Goal: Information Seeking & Learning: Learn about a topic

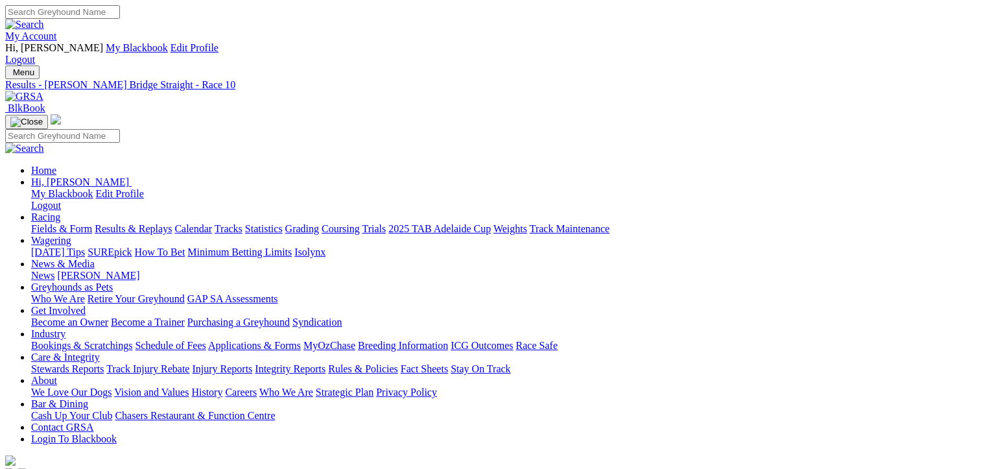
click at [52, 223] on link "Fields & Form" at bounding box center [61, 228] width 61 height 11
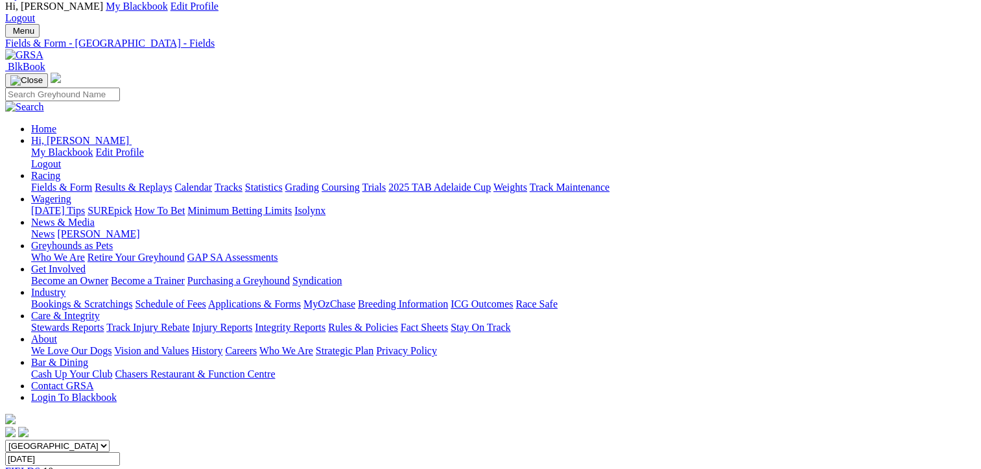
scroll to position [130, 0]
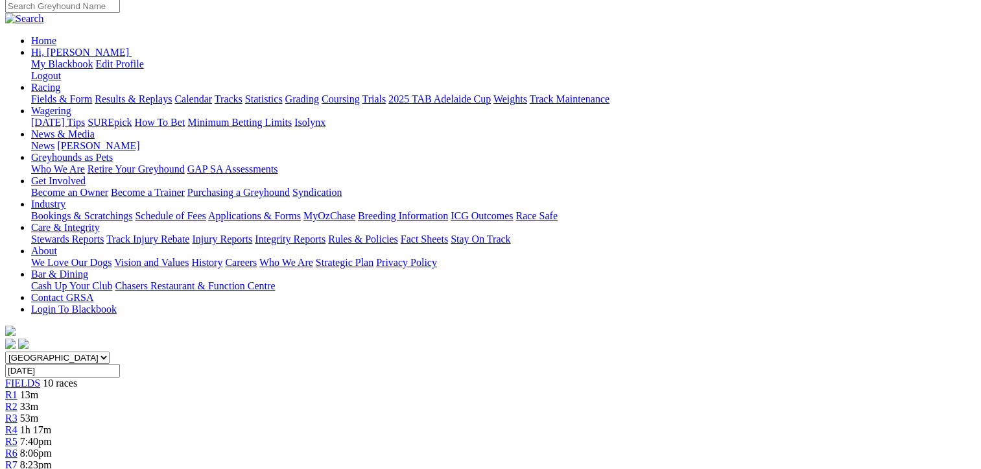
click at [18, 389] on link "R1" at bounding box center [11, 394] width 12 height 11
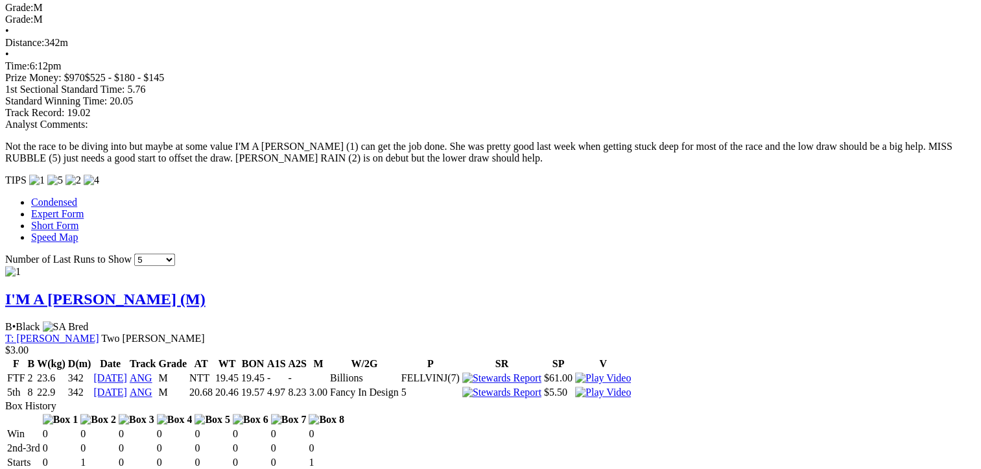
scroll to position [1102, 0]
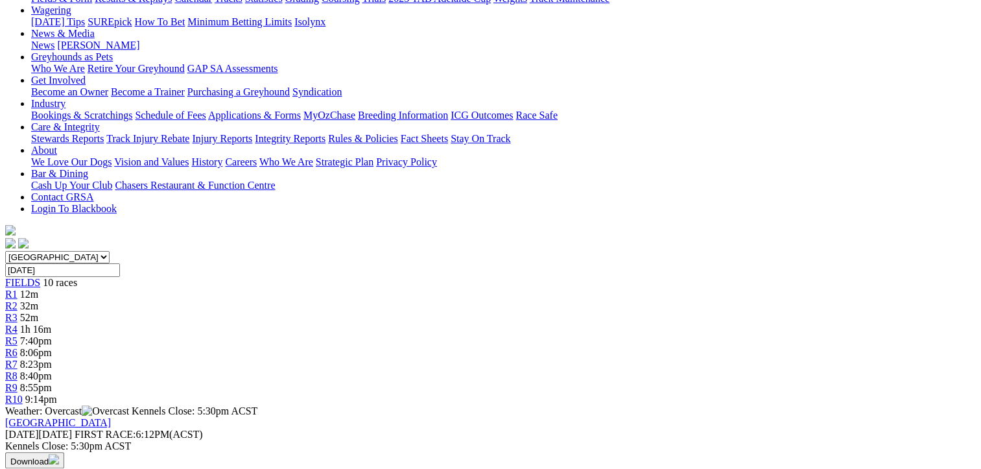
scroll to position [0, 0]
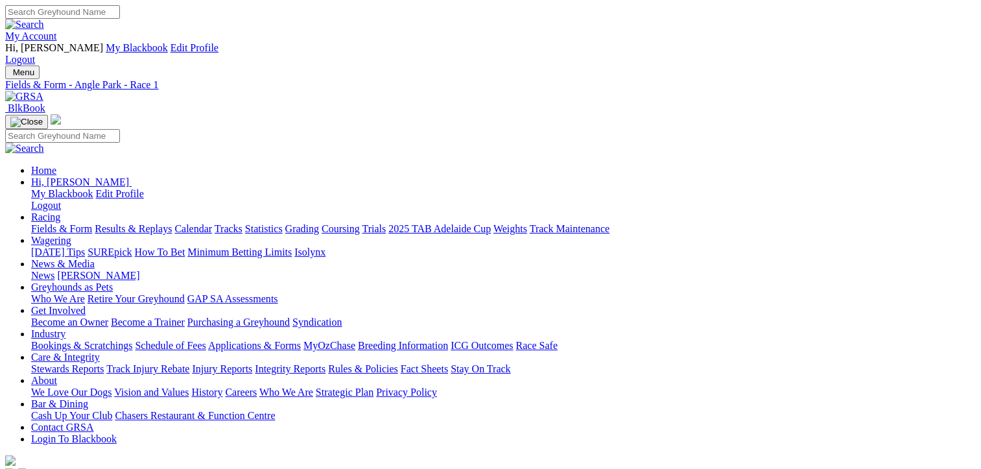
click at [143, 223] on link "Results & Replays" at bounding box center [133, 228] width 77 height 11
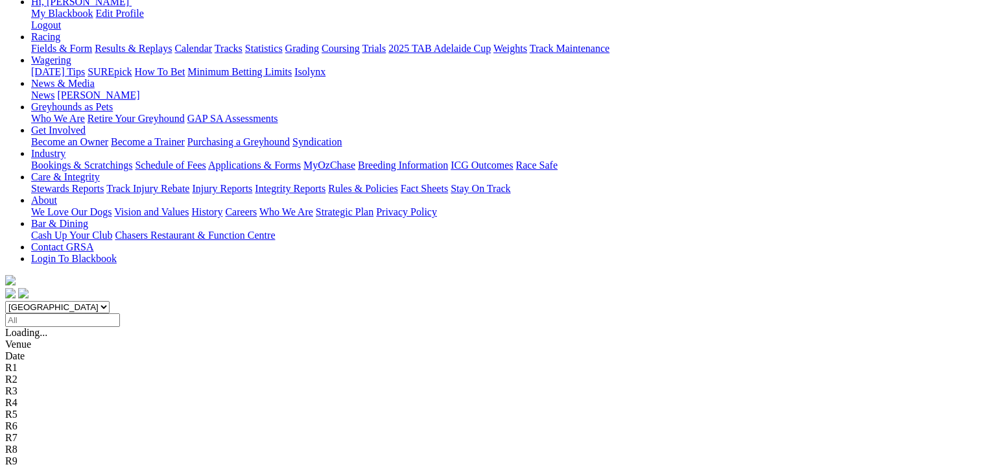
scroll to position [195, 0]
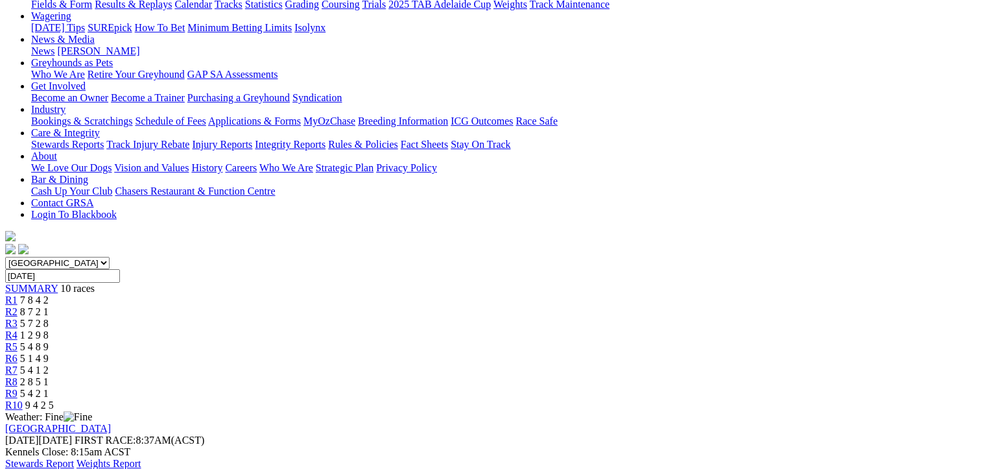
scroll to position [65, 0]
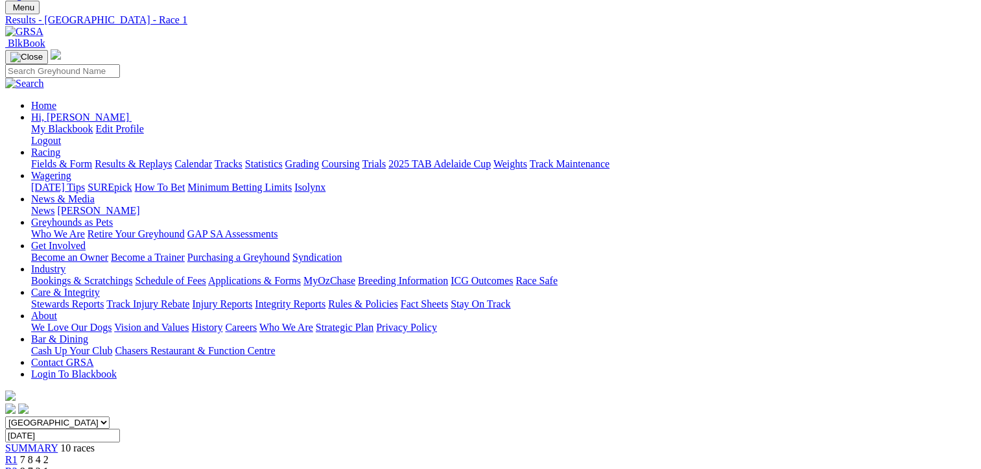
click at [49, 466] on span "8 7 2 1" at bounding box center [34, 471] width 29 height 11
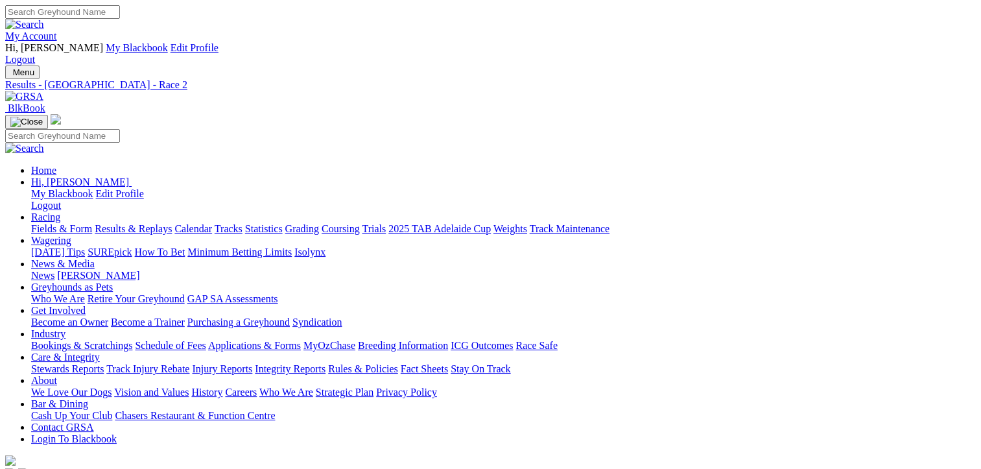
click at [148, 223] on link "Results & Replays" at bounding box center [133, 228] width 77 height 11
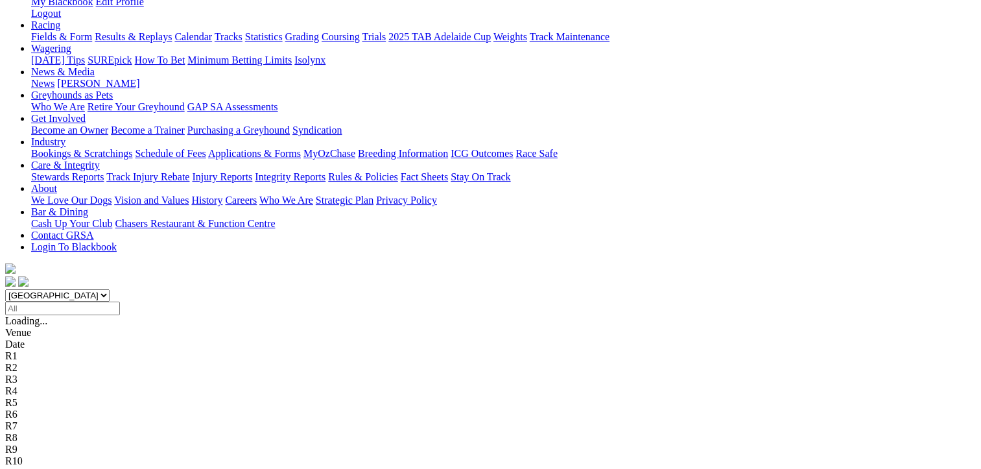
scroll to position [195, 0]
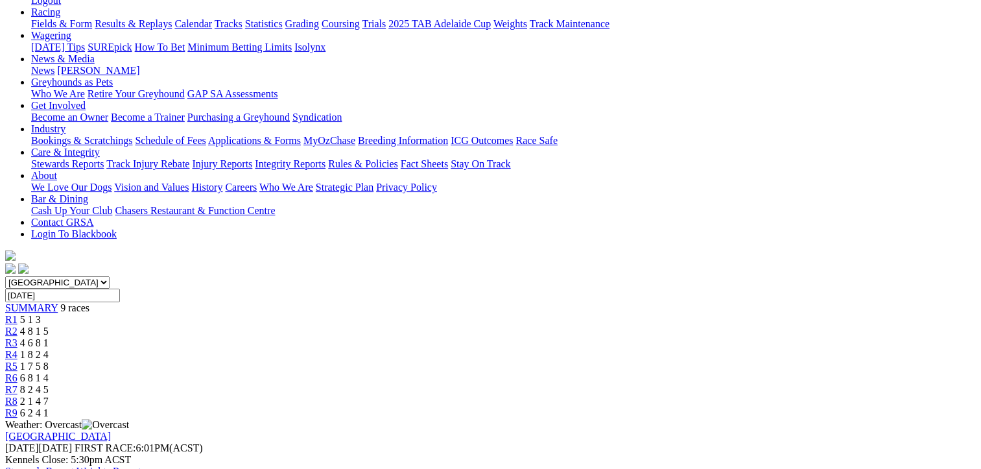
scroll to position [130, 0]
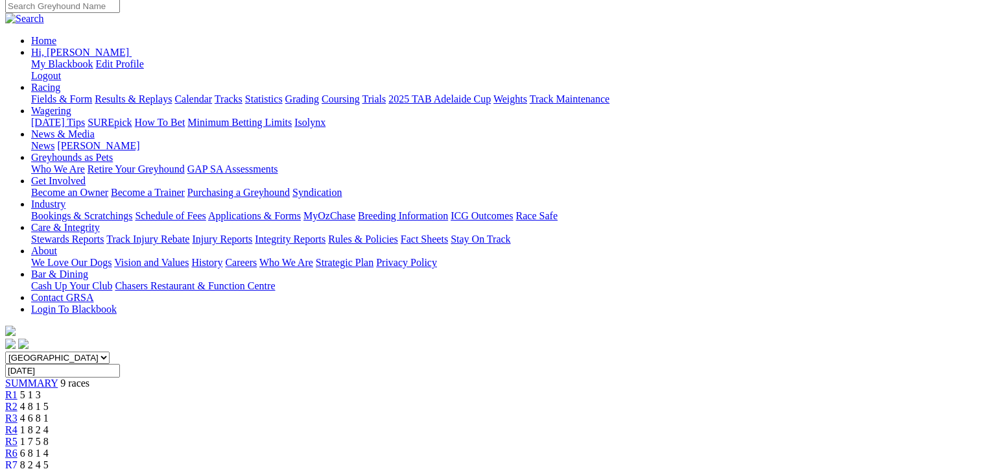
click at [387, 412] on div "R3 4 6 8 1" at bounding box center [490, 418] width 971 height 12
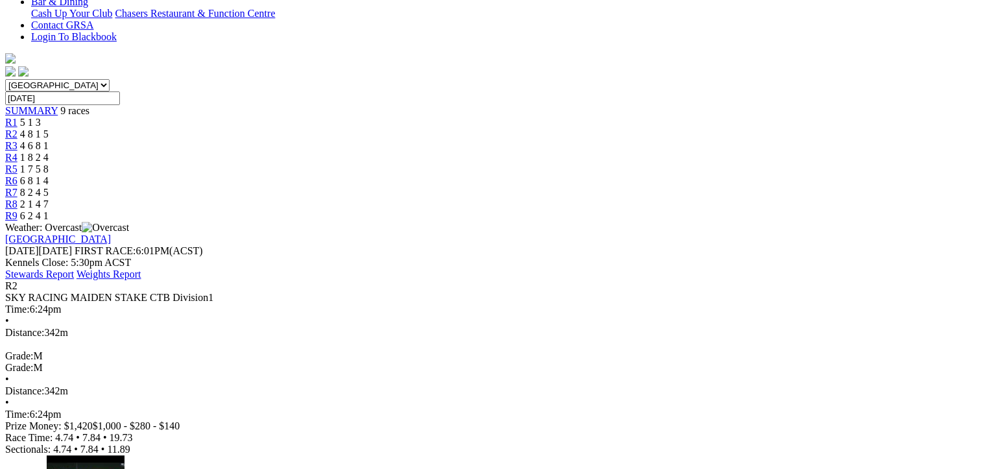
scroll to position [454, 0]
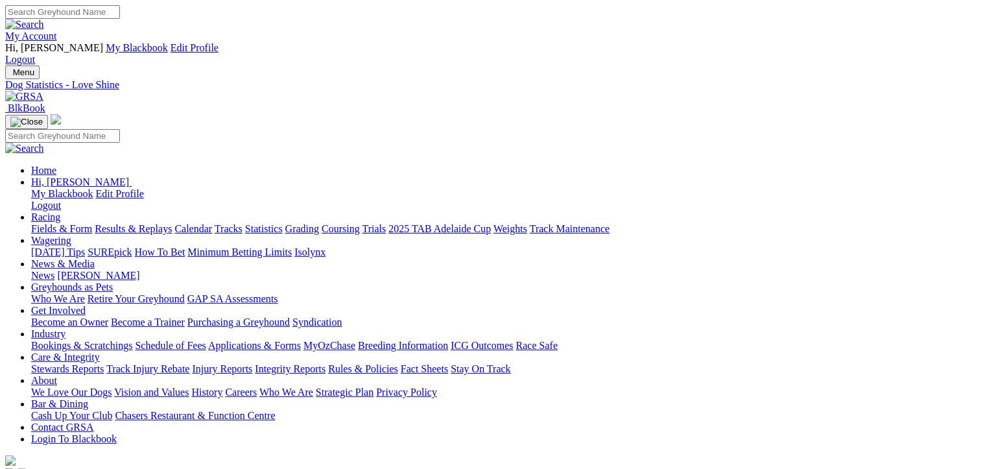
click at [45, 223] on link "Fields & Form" at bounding box center [61, 228] width 61 height 11
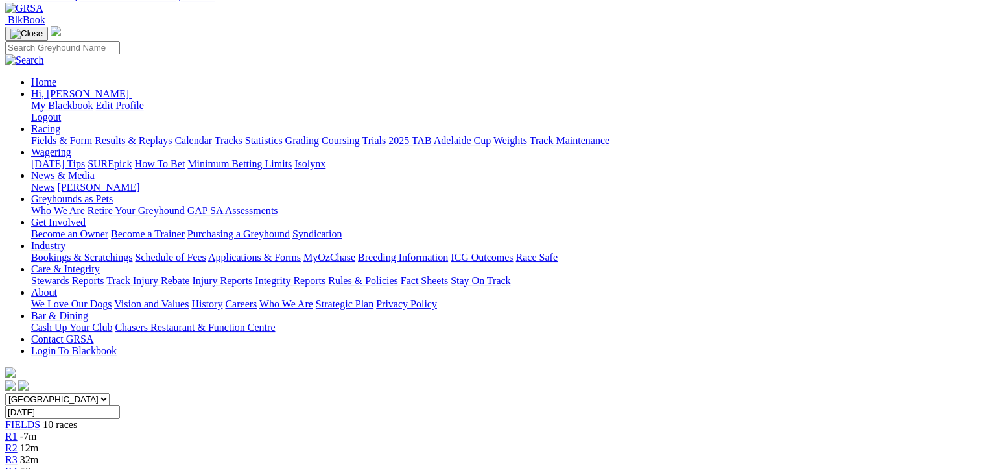
scroll to position [195, 0]
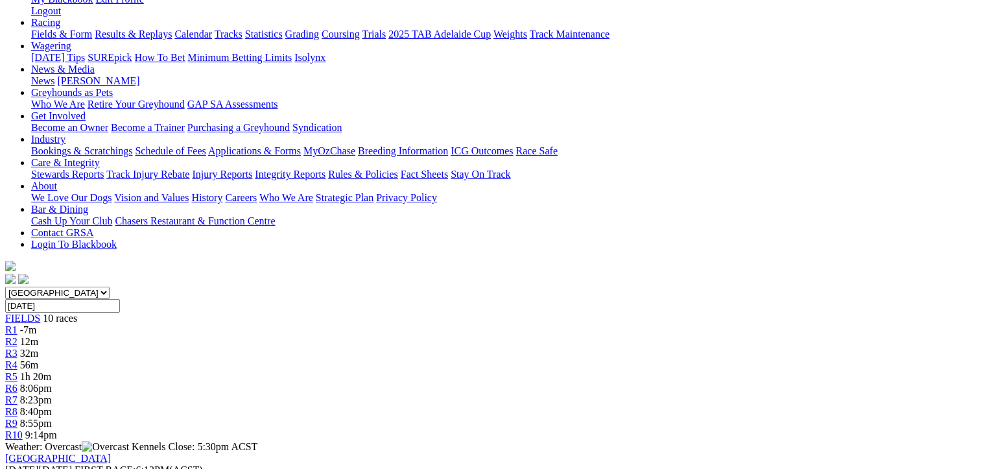
drag, startPoint x: 478, startPoint y: 354, endPoint x: 72, endPoint y: 213, distance: 429.7
drag, startPoint x: 72, startPoint y: 213, endPoint x: 215, endPoint y: 270, distance: 153.7
copy tbody "I'm A Minnie Brian Styles F5 20.68 $3.00 Hudson's Rain Yvonne Maxwell - NBT $5.…"
drag, startPoint x: 908, startPoint y: 359, endPoint x: 503, endPoint y: 222, distance: 427.2
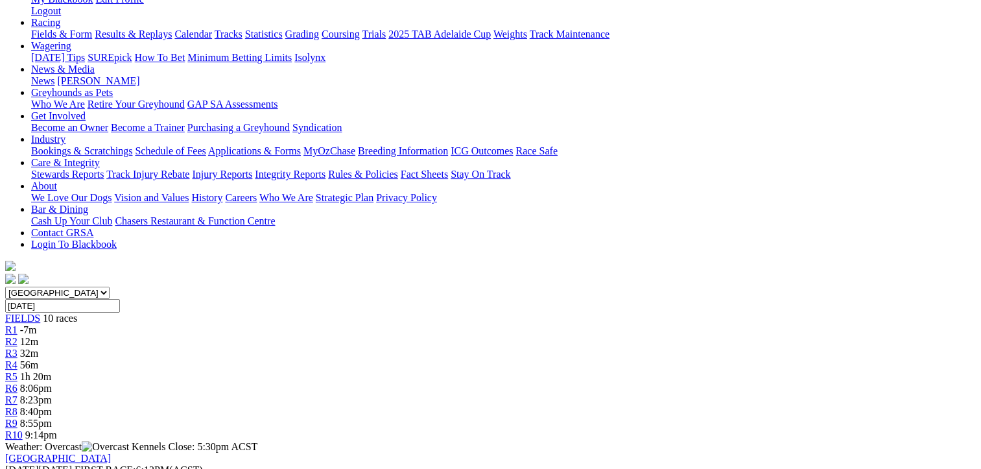
drag, startPoint x: 503, startPoint y: 222, endPoint x: 636, endPoint y: 291, distance: 149.4
copy tbody "Echo Finder John Sargent 4345 19.62 $5.00 Kaison's Curse Clint Trengove 2466 19…"
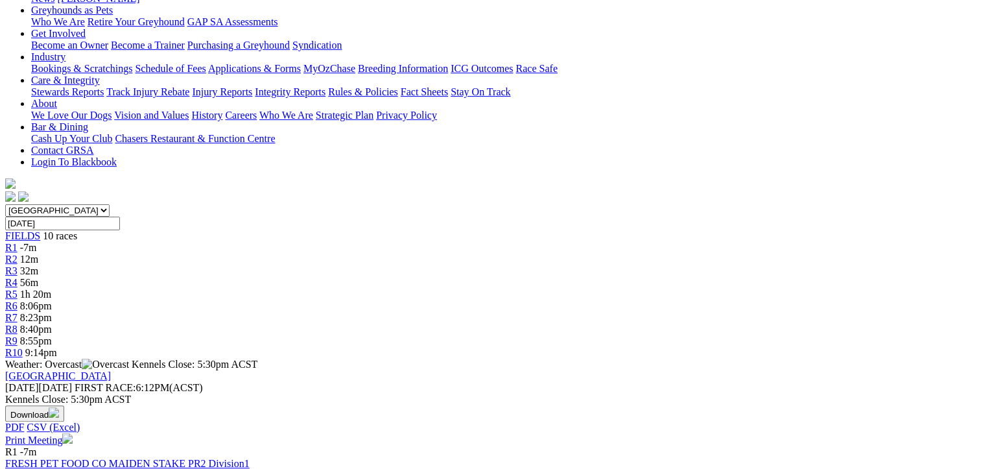
scroll to position [519, 0]
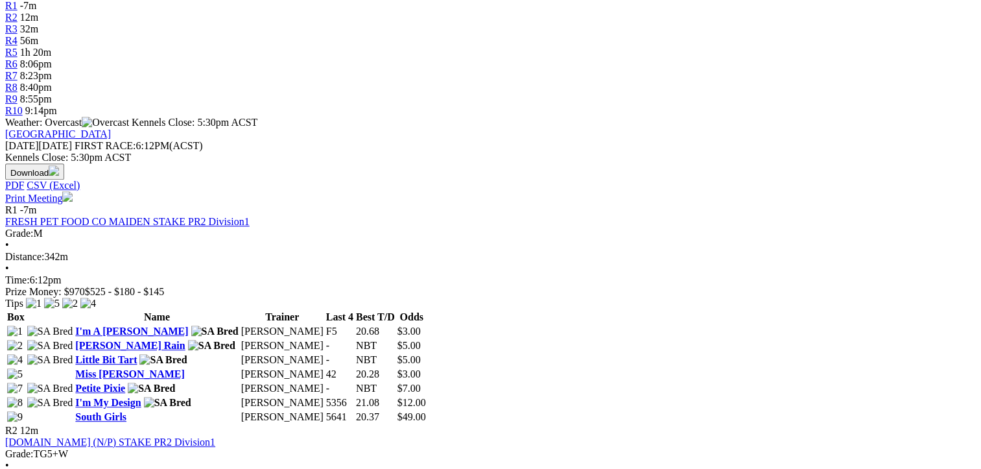
drag, startPoint x: 477, startPoint y: 364, endPoint x: 76, endPoint y: 224, distance: 425.4
drag, startPoint x: 76, startPoint y: 224, endPoint x: 259, endPoint y: 292, distance: 195.8
copy tbody "Elegant Zephyr Lester Harris 5351 19.90 $4.00 Hot Ruby Rob Harnas 1 NBT $2.50 S…"
drag, startPoint x: 909, startPoint y: 356, endPoint x: 506, endPoint y: 224, distance: 423.7
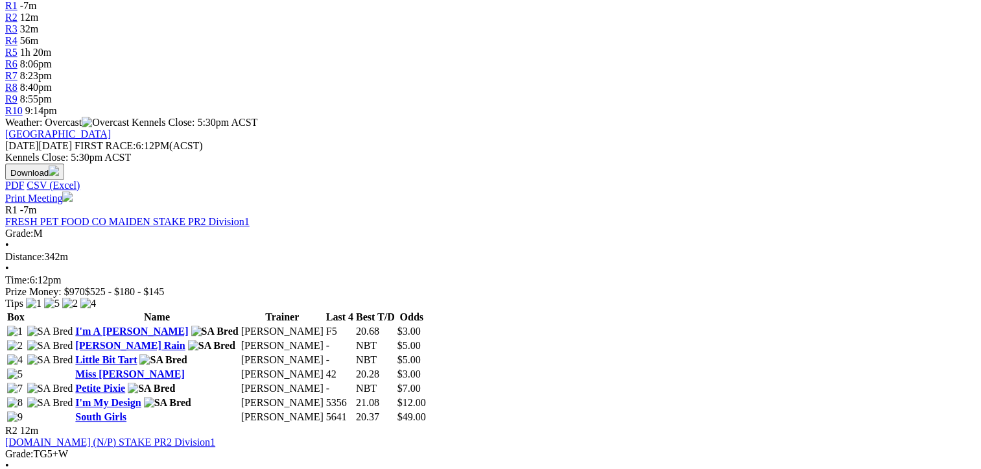
drag, startPoint x: 506, startPoint y: 224, endPoint x: 637, endPoint y: 300, distance: 151.4
copy tbody "Life Of Riley Paul Fagan 2136 19.93 $4.00 Cool It Miss Lester Harris 6136 19.94…"
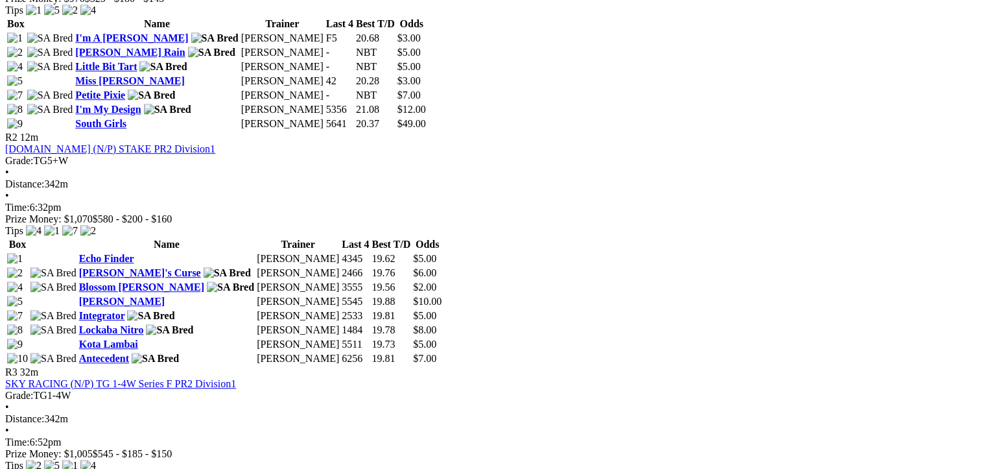
scroll to position [843, 0]
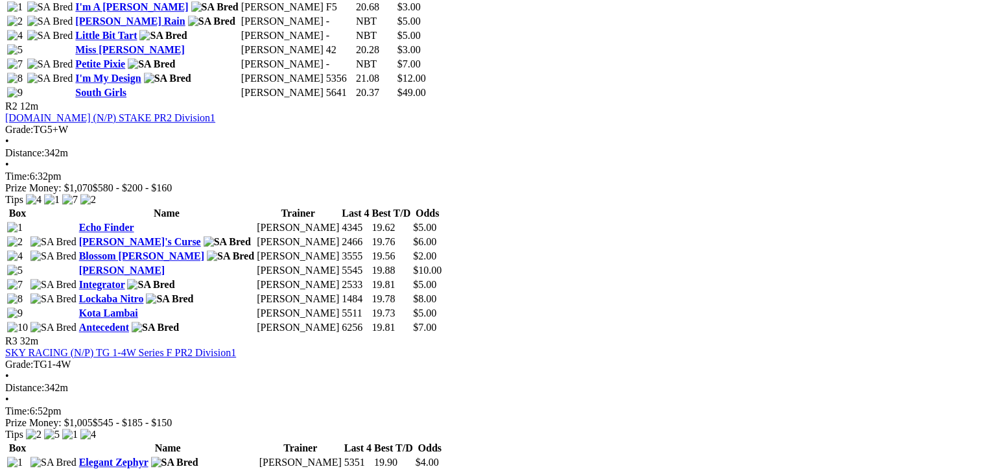
drag, startPoint x: 477, startPoint y: 390, endPoint x: 69, endPoint y: 233, distance: 436.8
drag, startPoint x: 69, startPoint y: 233, endPoint x: 211, endPoint y: 278, distance: 148.7
copy tbody "Spare Wendy Sebastyan 3544 20.02 $5.00 Bonnie Diva Des Hockley 1244 19.97 $5.90…"
drag, startPoint x: 910, startPoint y: 390, endPoint x: 500, endPoint y: 231, distance: 439.8
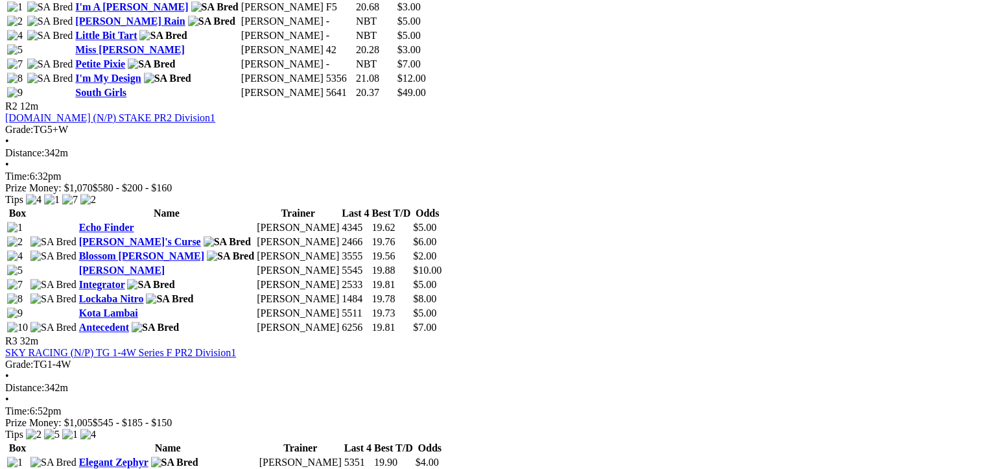
copy tbody "Ms. Karen Brenda Oakey 5561 19.81 $3.60 Cuban Mambo Bosko Stamenkovic 3224 19.8…"
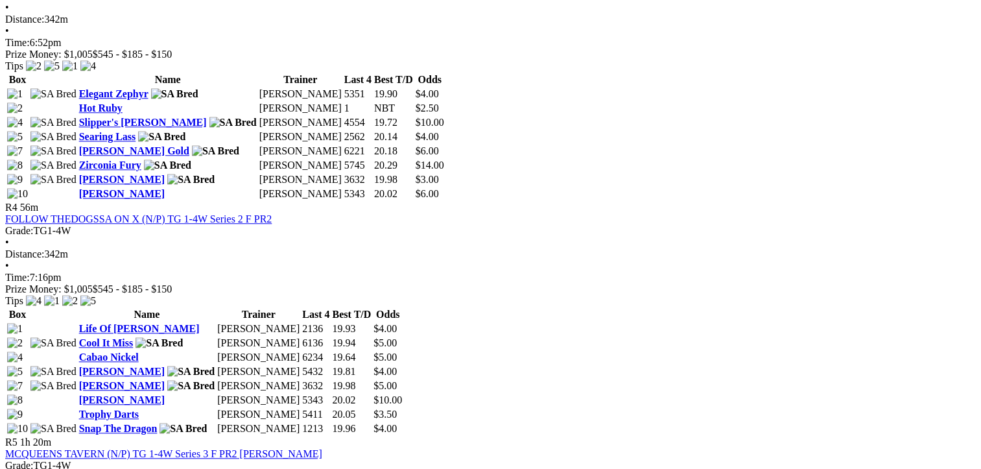
scroll to position [1232, 0]
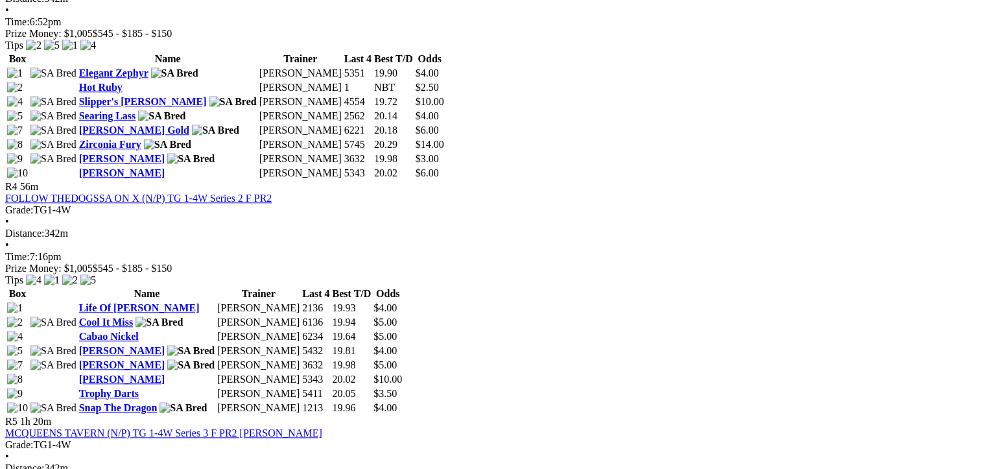
drag, startPoint x: 480, startPoint y: 304, endPoint x: 74, endPoint y: 165, distance: 428.8
copy tbody "Christoff Clint Trengove 5645 20.14 $6.00 Slipper's Solo Barry Jones 5565 19.74…"
drag, startPoint x: 910, startPoint y: 359, endPoint x: 503, endPoint y: 180, distance: 445.1
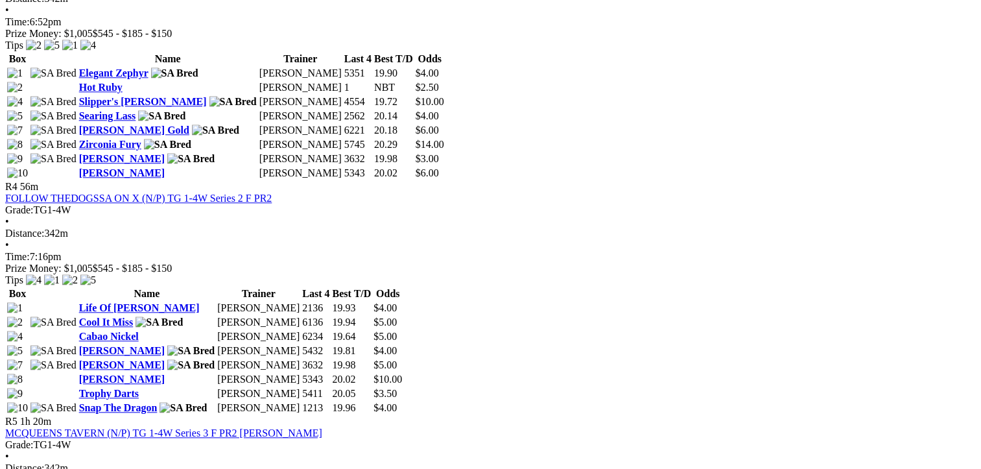
copy tbody "Come Back Jess Lester Harris 3133 20.00 $5.20 Ritza Riot Paul Turner 2133 19.71…"
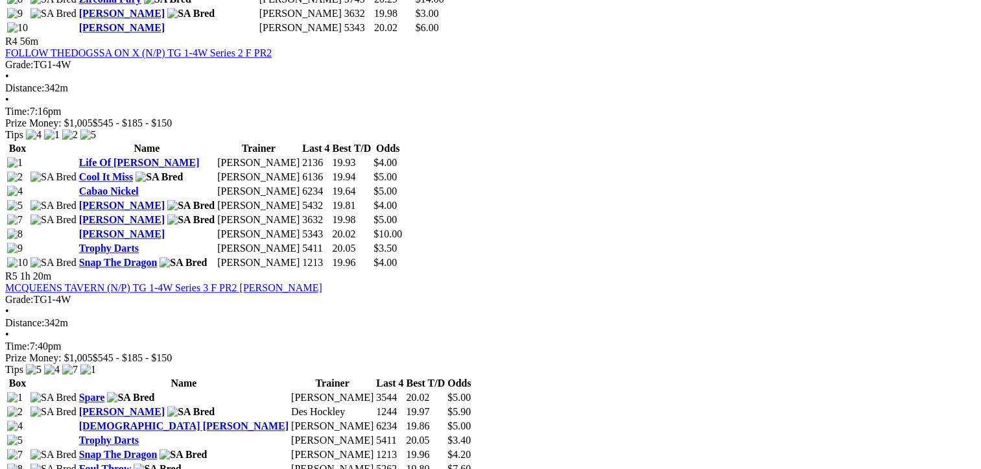
scroll to position [1621, 0]
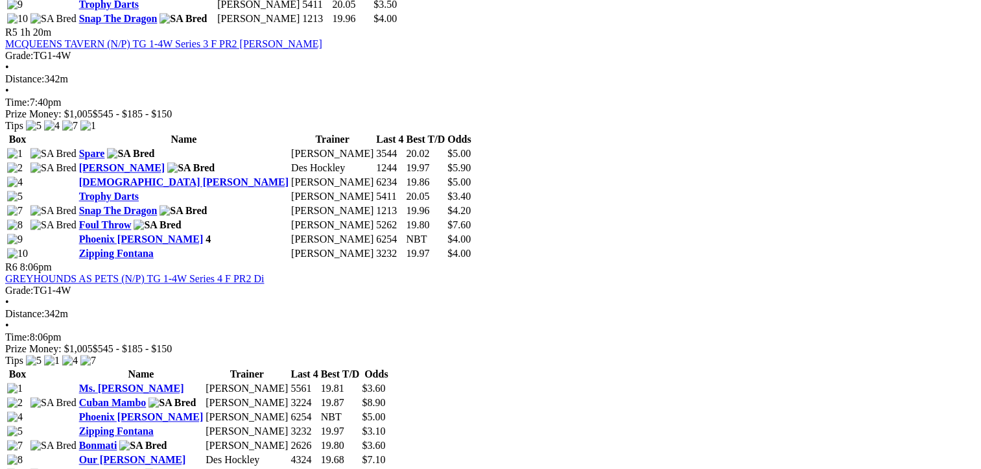
drag, startPoint x: 479, startPoint y: 238, endPoint x: 77, endPoint y: 105, distance: 422.9
drag, startPoint x: 77, startPoint y: 105, endPoint x: 250, endPoint y: 193, distance: 194.3
copy tbody "Stealth Paul Fagan 2362 19.44 $3.00 He's No Diva Bob Isaacson 2233 19.65 $4.00 …"
drag, startPoint x: 907, startPoint y: 240, endPoint x: 505, endPoint y: 104, distance: 424.3
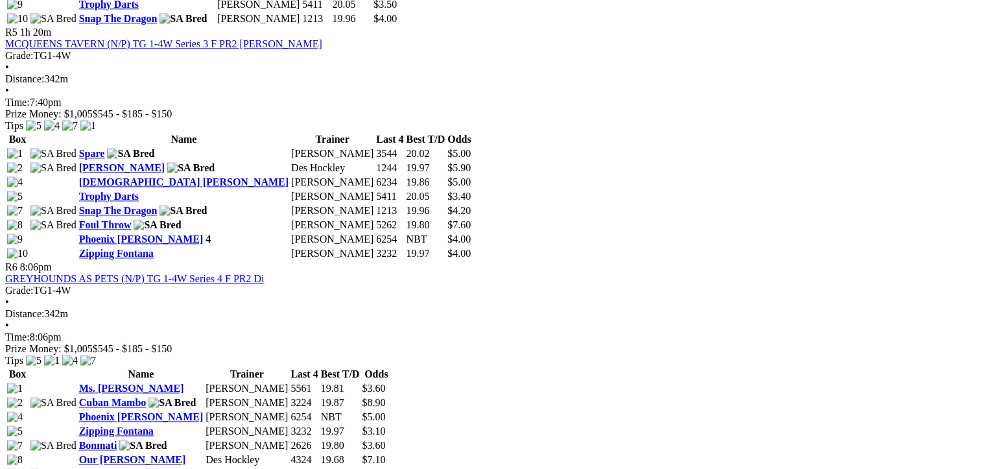
drag, startPoint x: 505, startPoint y: 104, endPoint x: 630, endPoint y: 155, distance: 135.6
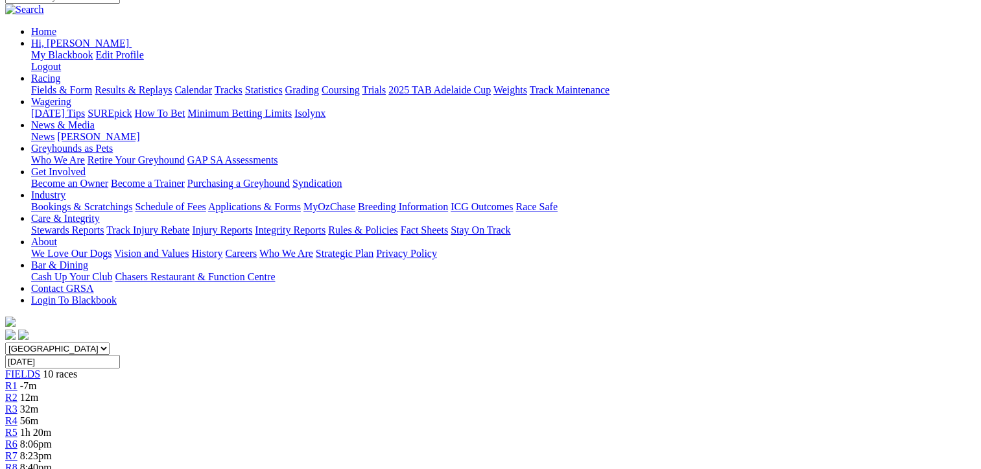
scroll to position [0, 0]
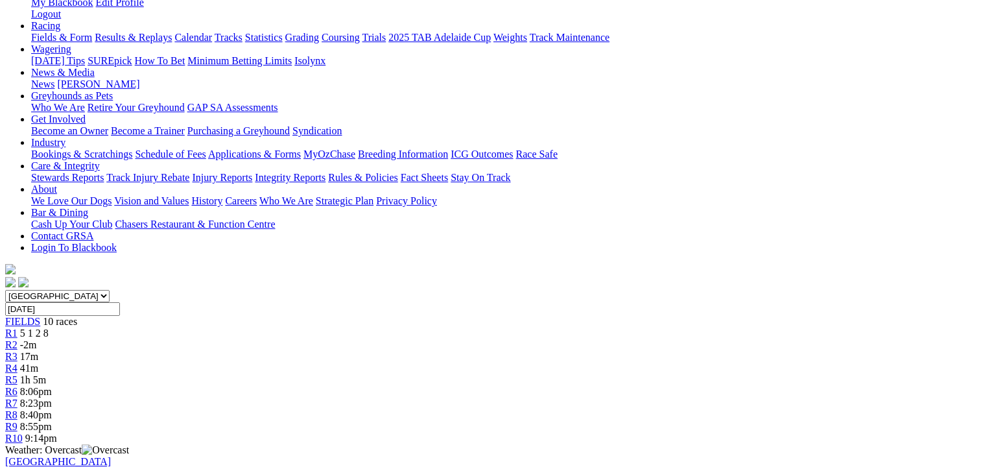
scroll to position [195, 0]
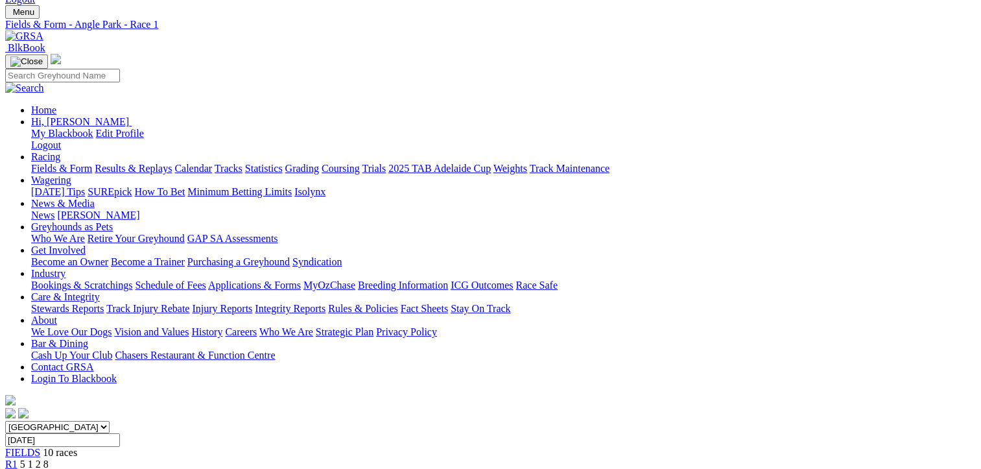
scroll to position [0, 0]
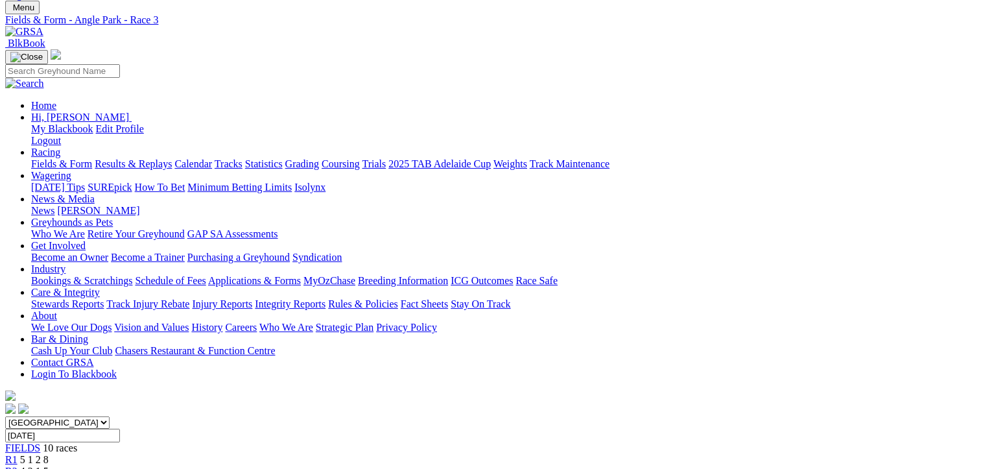
scroll to position [130, 0]
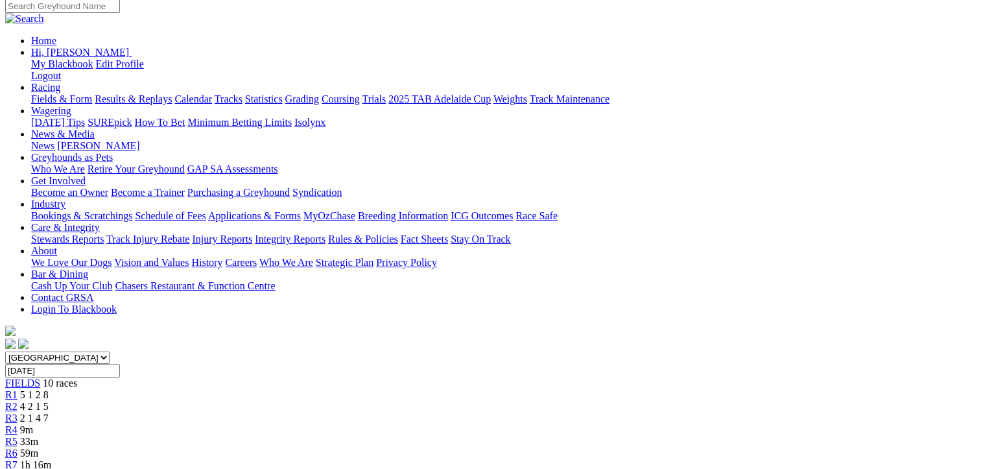
click at [18, 424] on span "R4" at bounding box center [11, 429] width 12 height 11
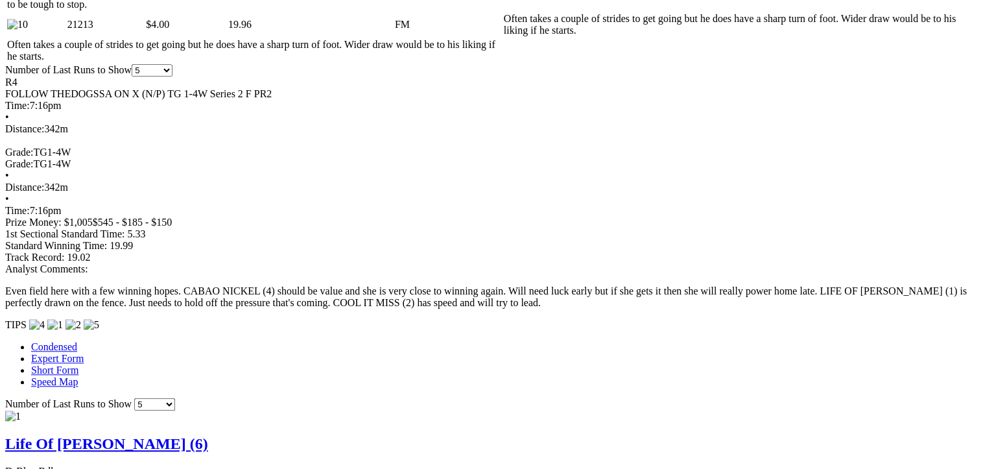
scroll to position [973, 0]
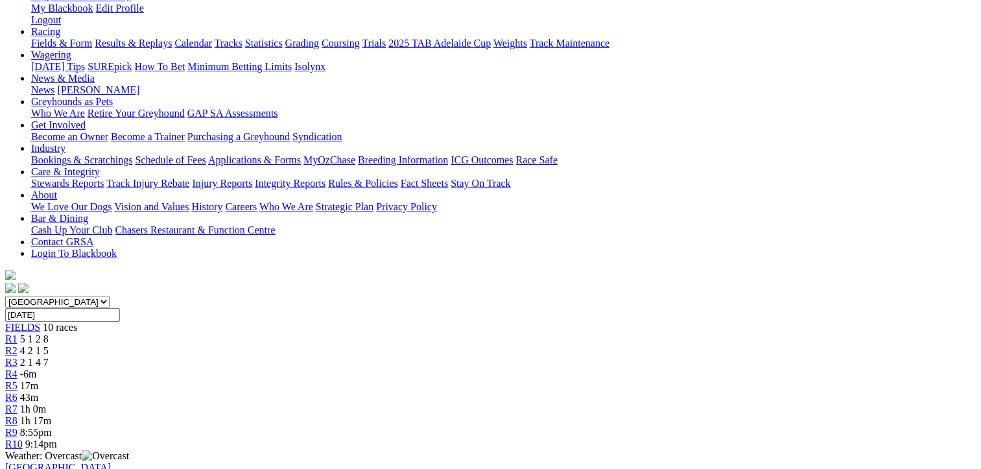
scroll to position [195, 0]
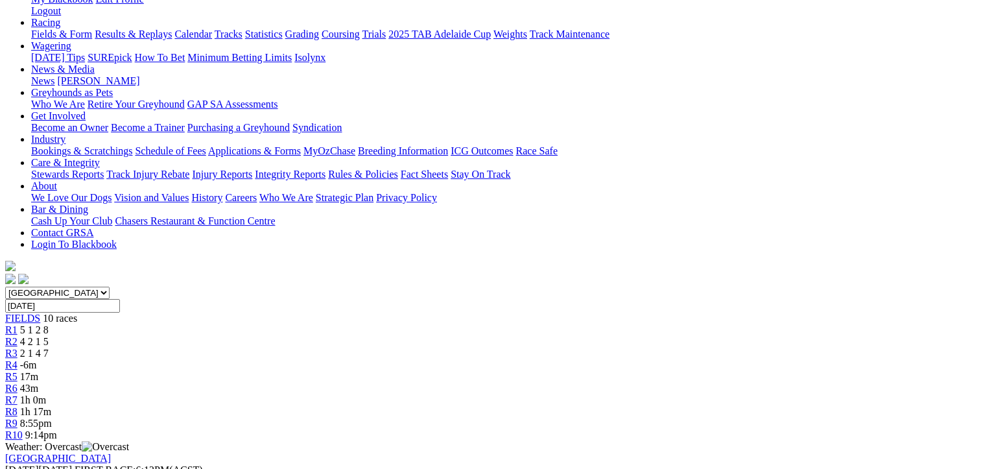
click at [18, 348] on span "R3" at bounding box center [11, 353] width 12 height 11
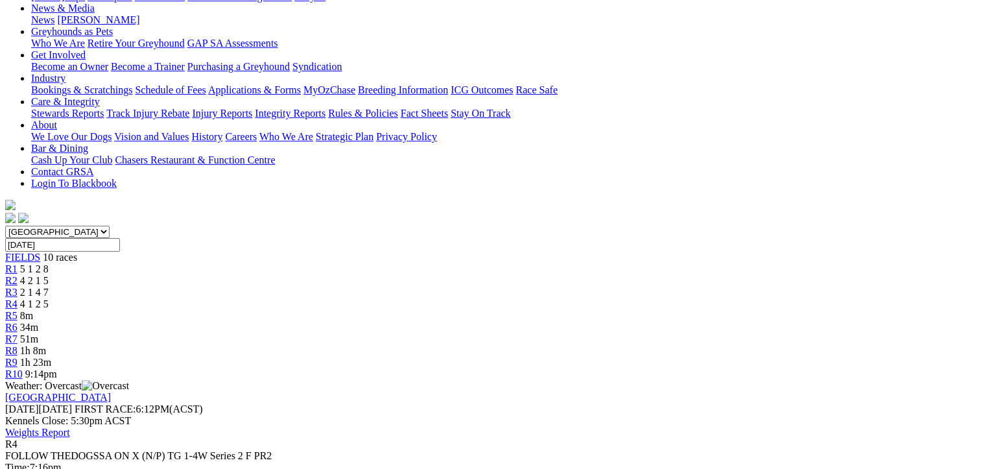
scroll to position [259, 0]
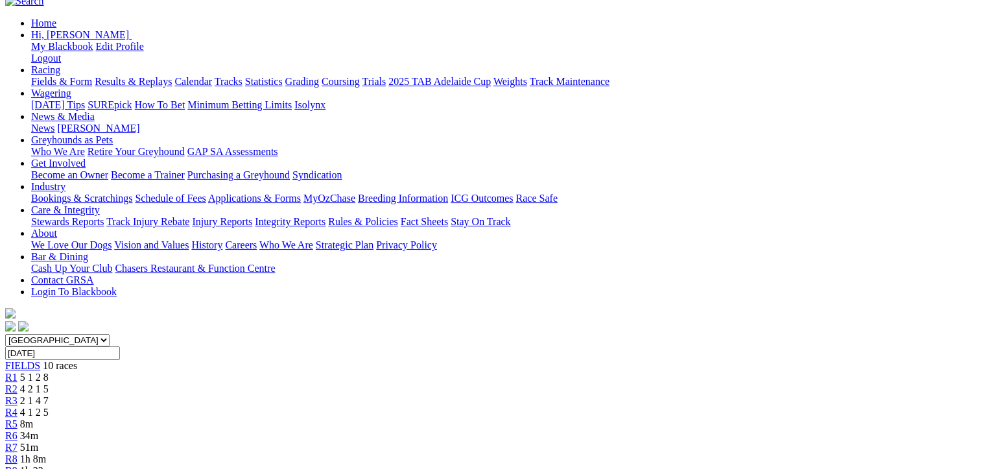
scroll to position [65, 0]
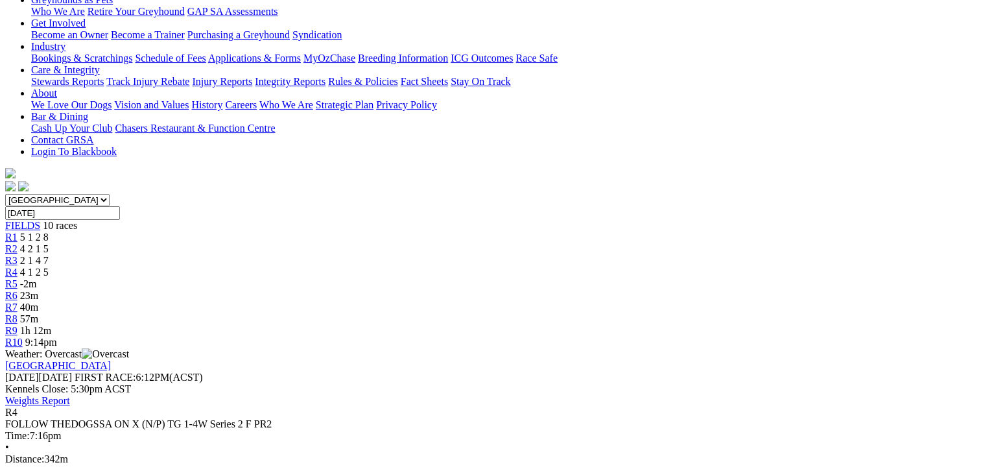
scroll to position [291, 0]
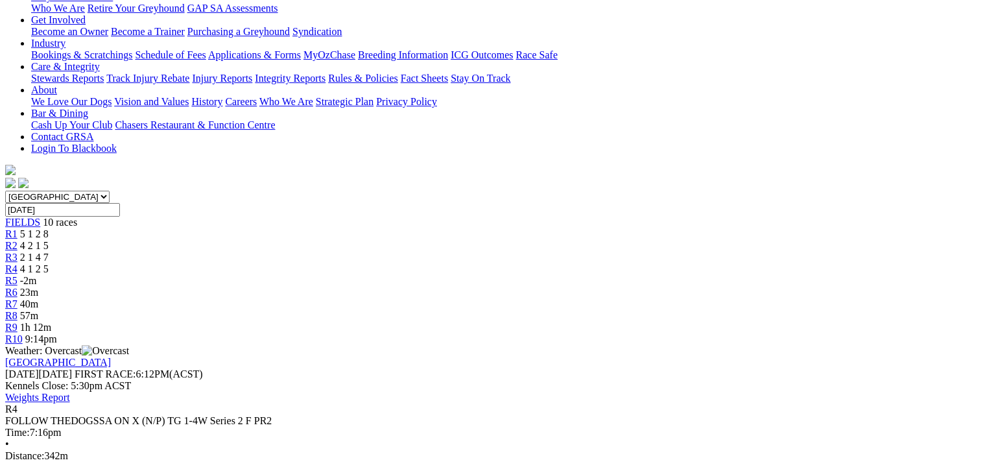
scroll to position [0, 0]
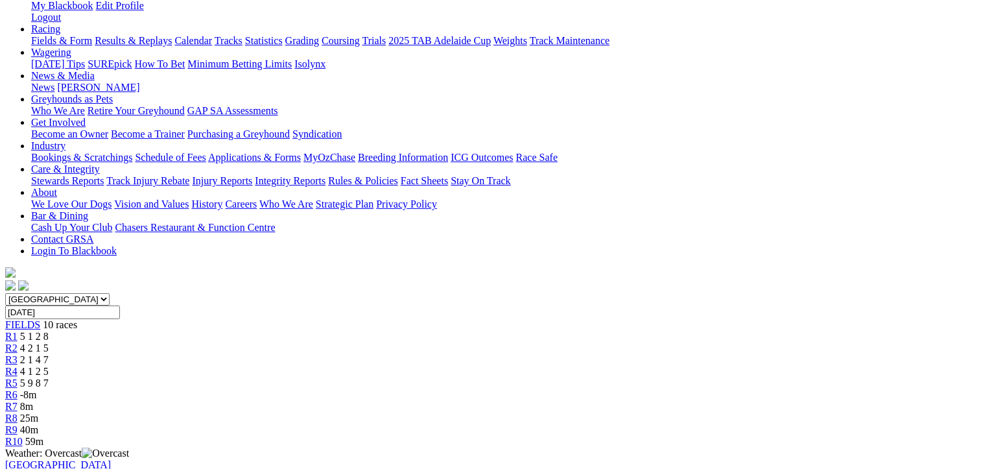
scroll to position [195, 0]
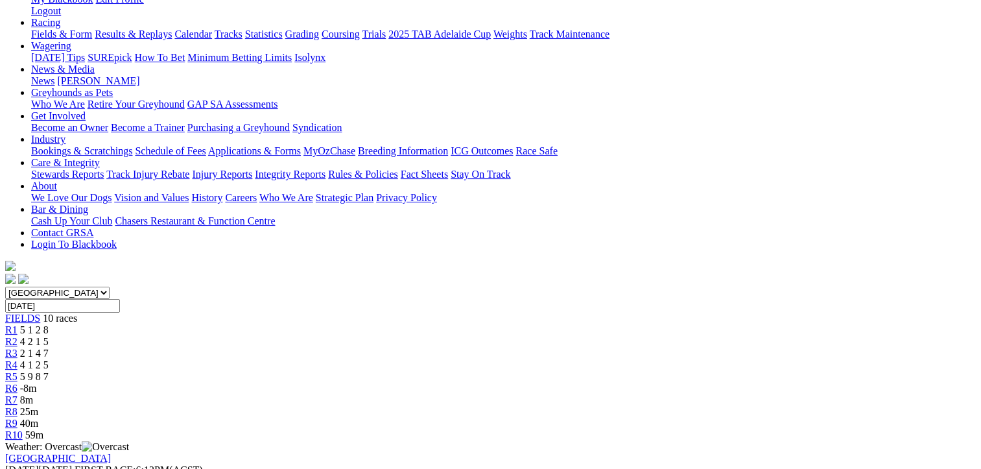
scroll to position [0, 0]
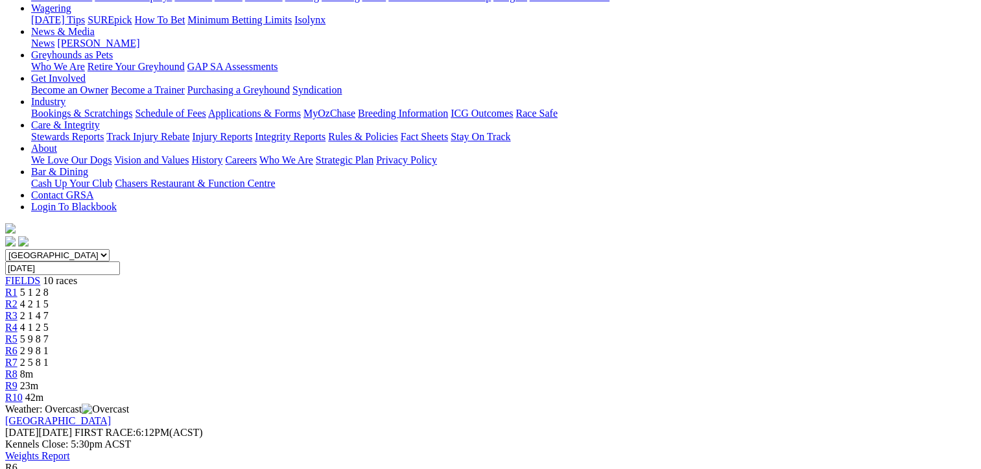
scroll to position [259, 0]
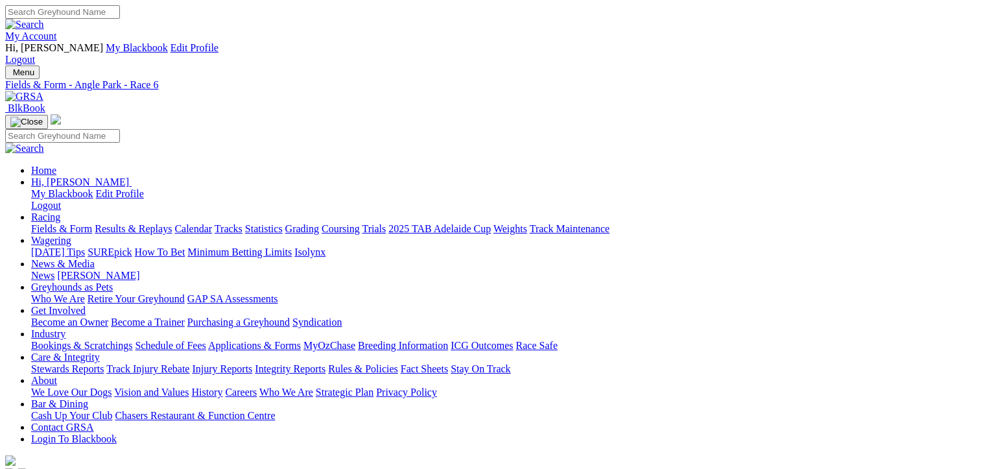
scroll to position [0, 0]
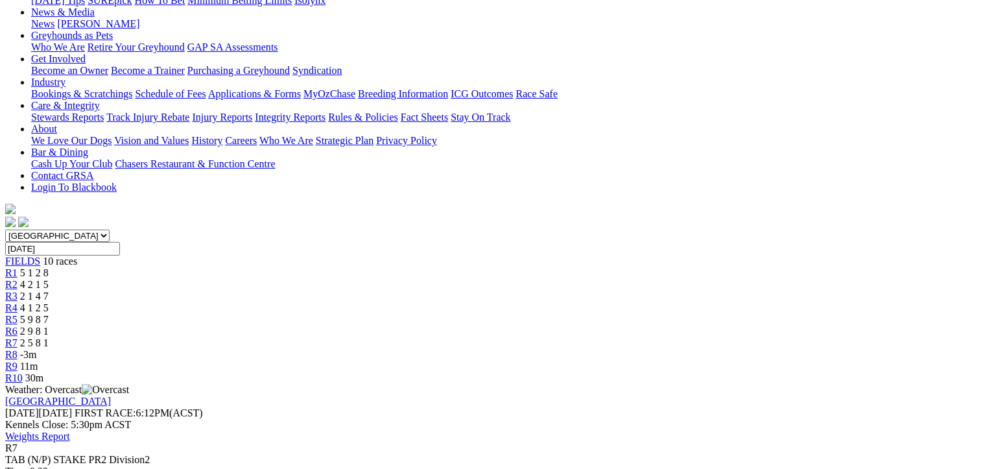
scroll to position [259, 0]
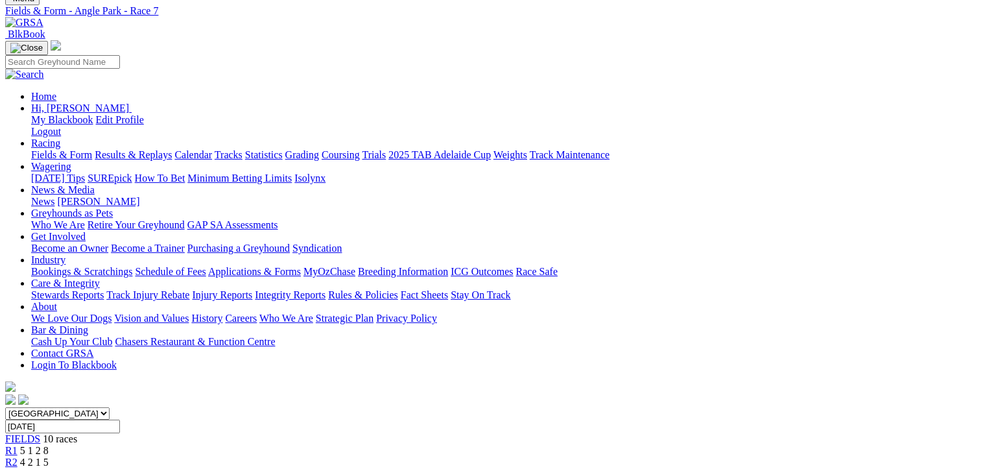
scroll to position [0, 0]
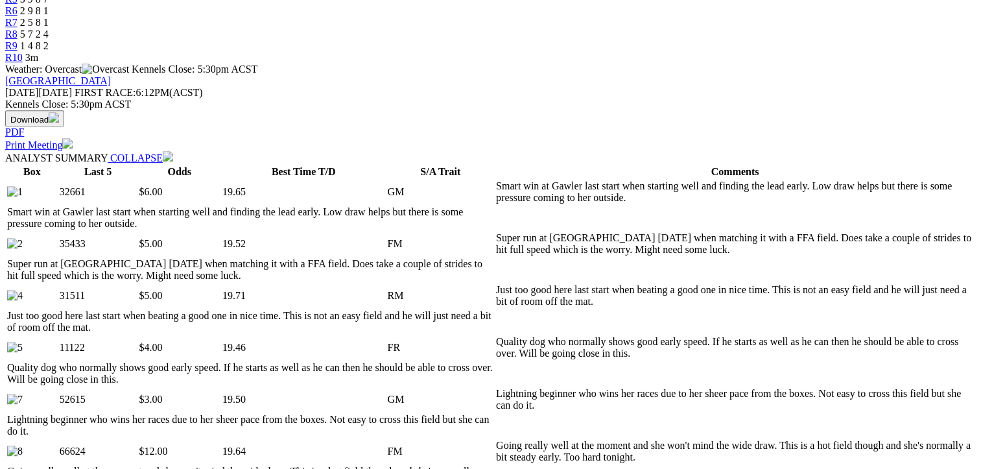
scroll to position [584, 0]
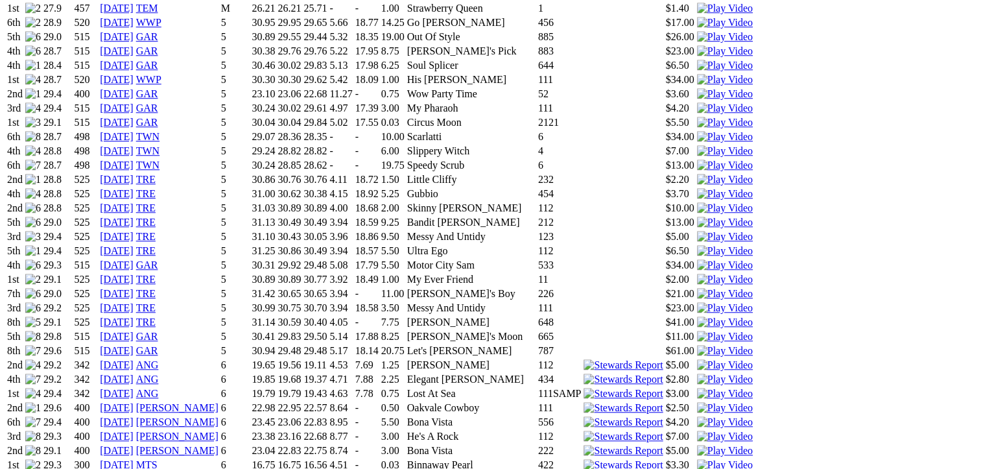
scroll to position [1102, 0]
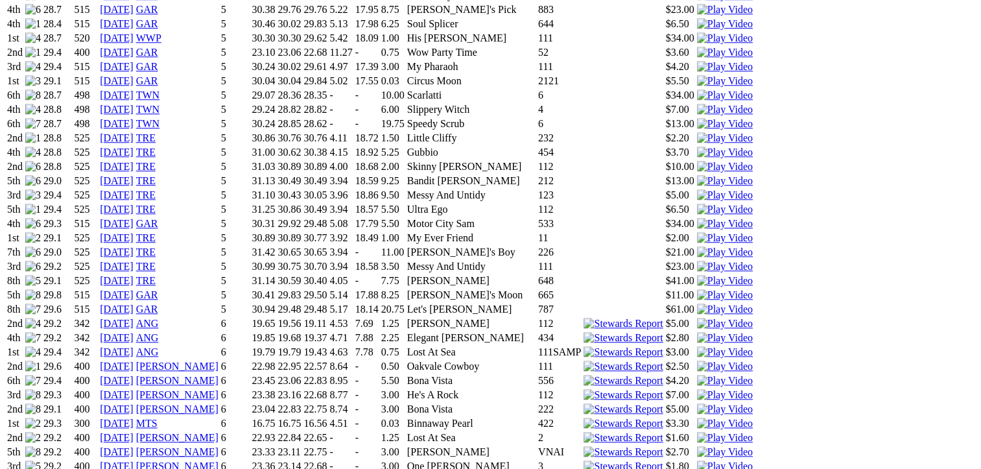
click at [697, 361] on img at bounding box center [725, 367] width 56 height 12
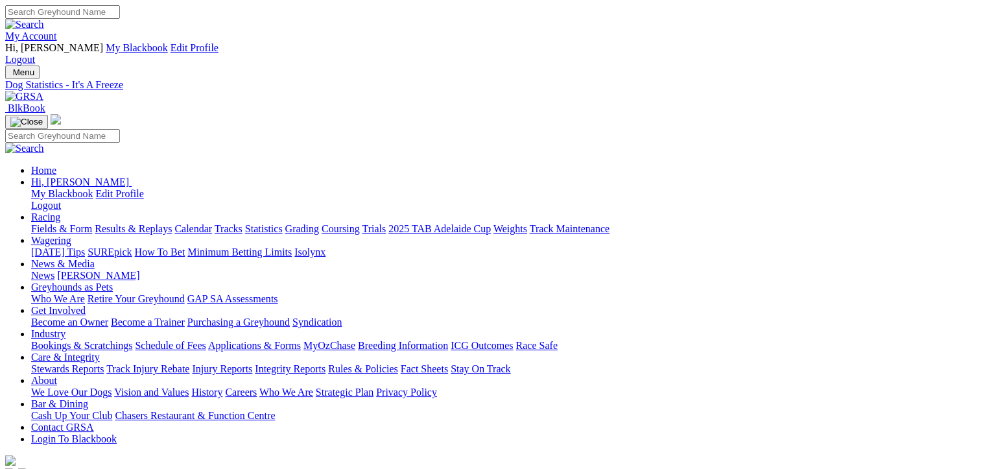
scroll to position [195, 0]
